Goal: Task Accomplishment & Management: Manage account settings

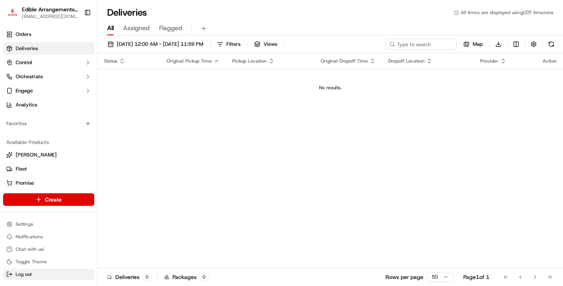
click at [31, 276] on span "Log out" at bounding box center [24, 274] width 16 height 6
